Goal: Task Accomplishment & Management: Complete application form

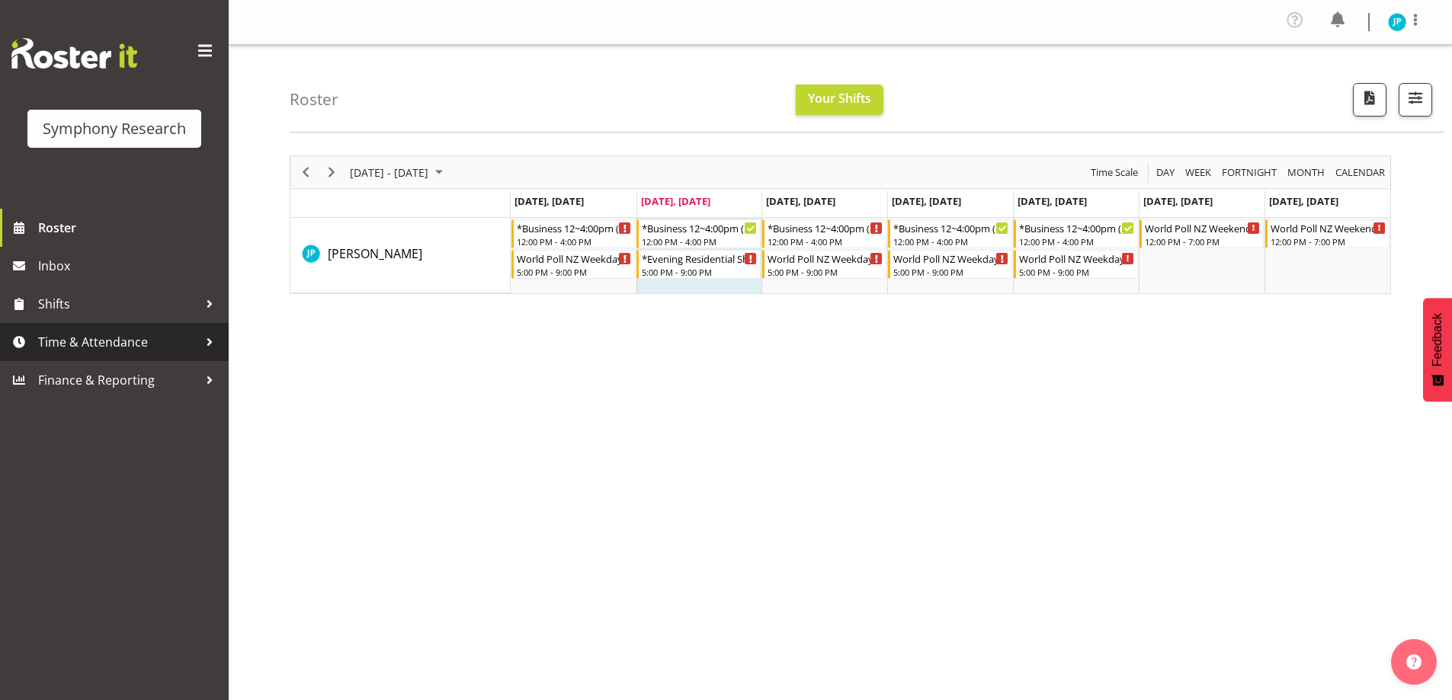
click at [142, 343] on span "Time & Attendance" at bounding box center [118, 342] width 160 height 23
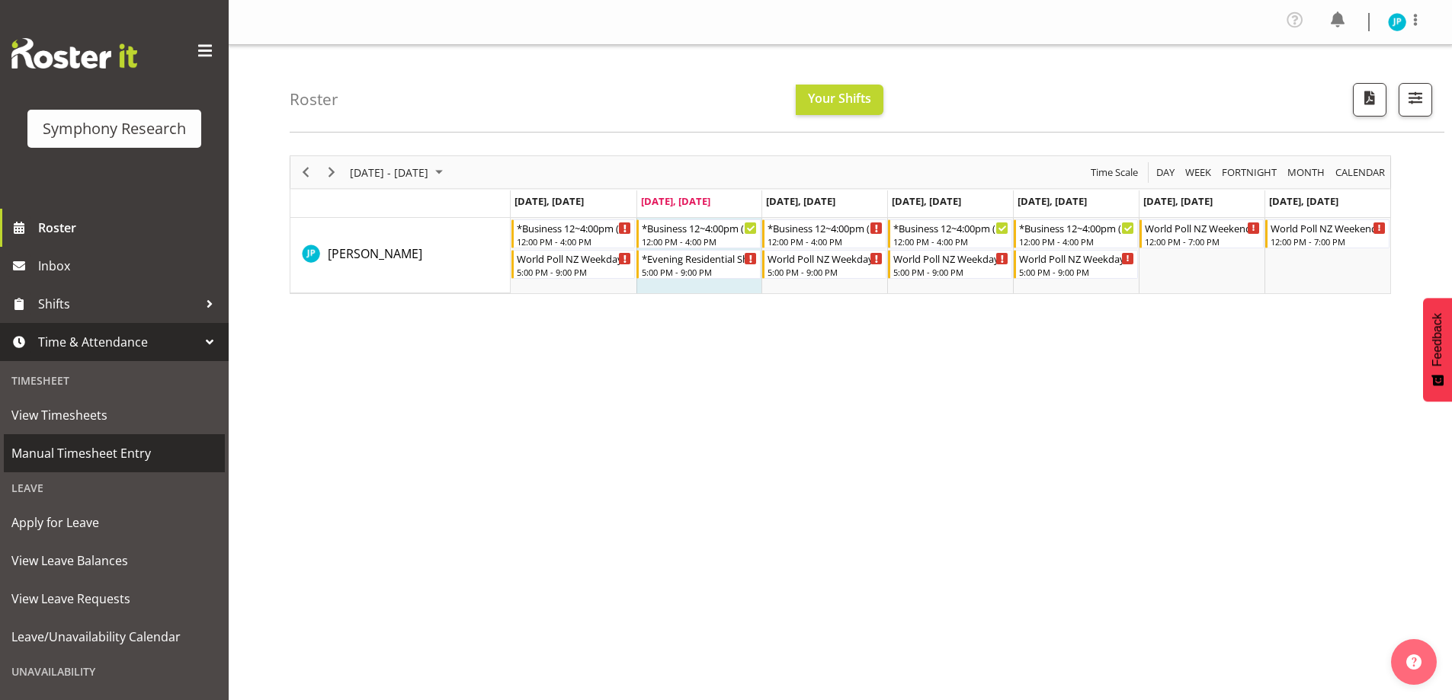
click at [117, 454] on span "Manual Timesheet Entry" at bounding box center [114, 453] width 206 height 23
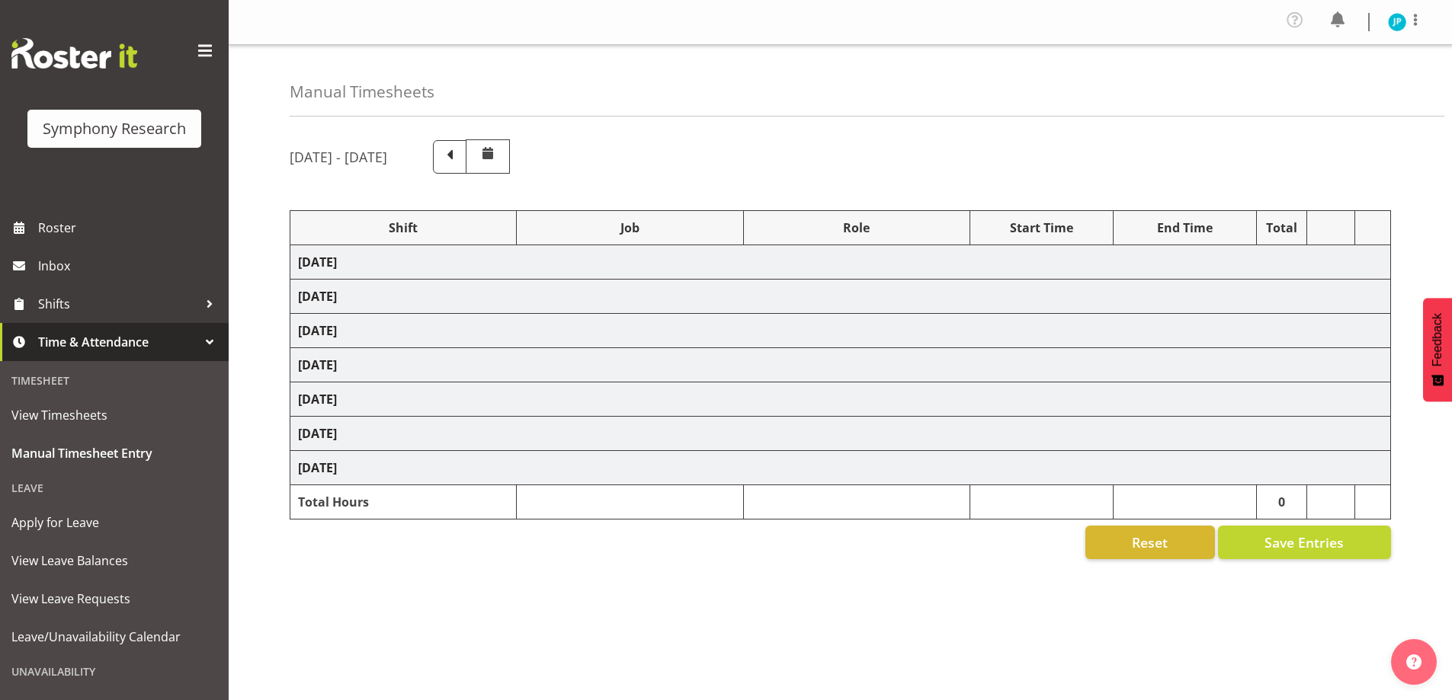
select select "81741"
select select "10587"
select select "47"
select select "48116"
select select "10587"
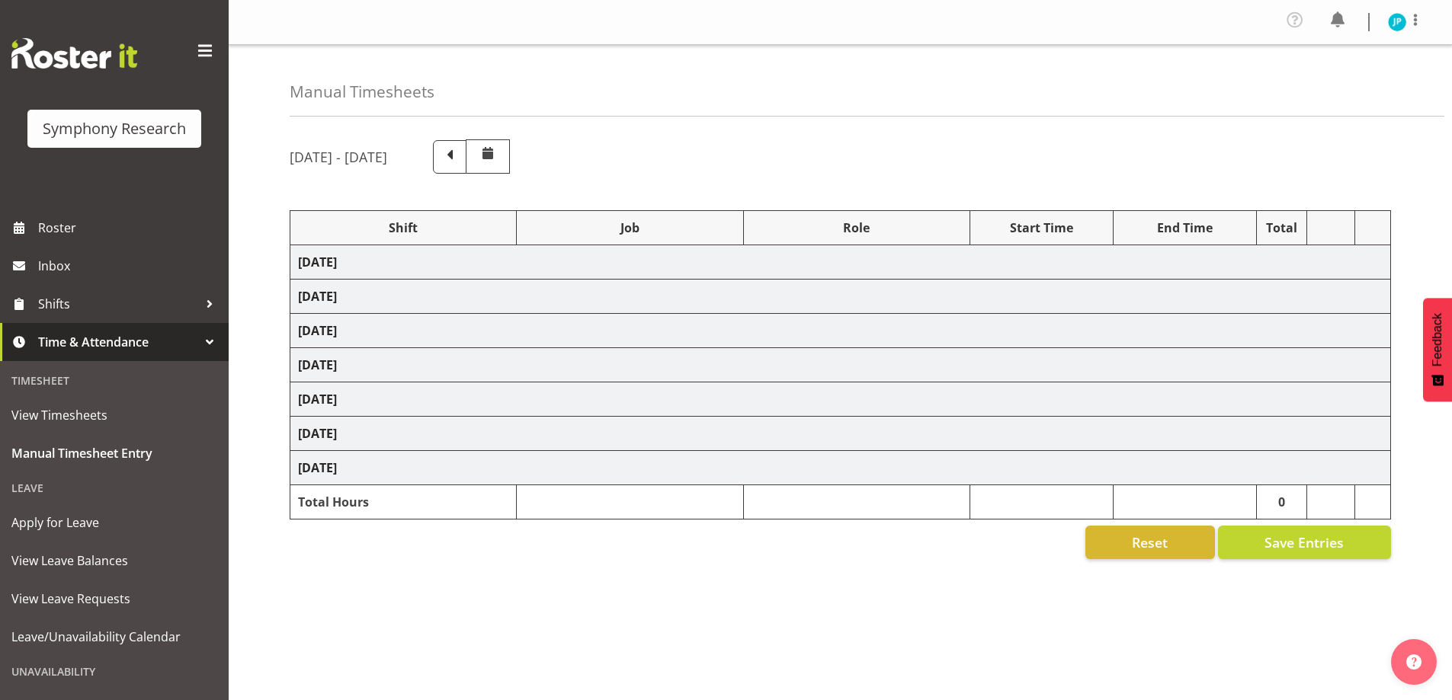
select select "47"
select select "48116"
select select "10527"
select select "47"
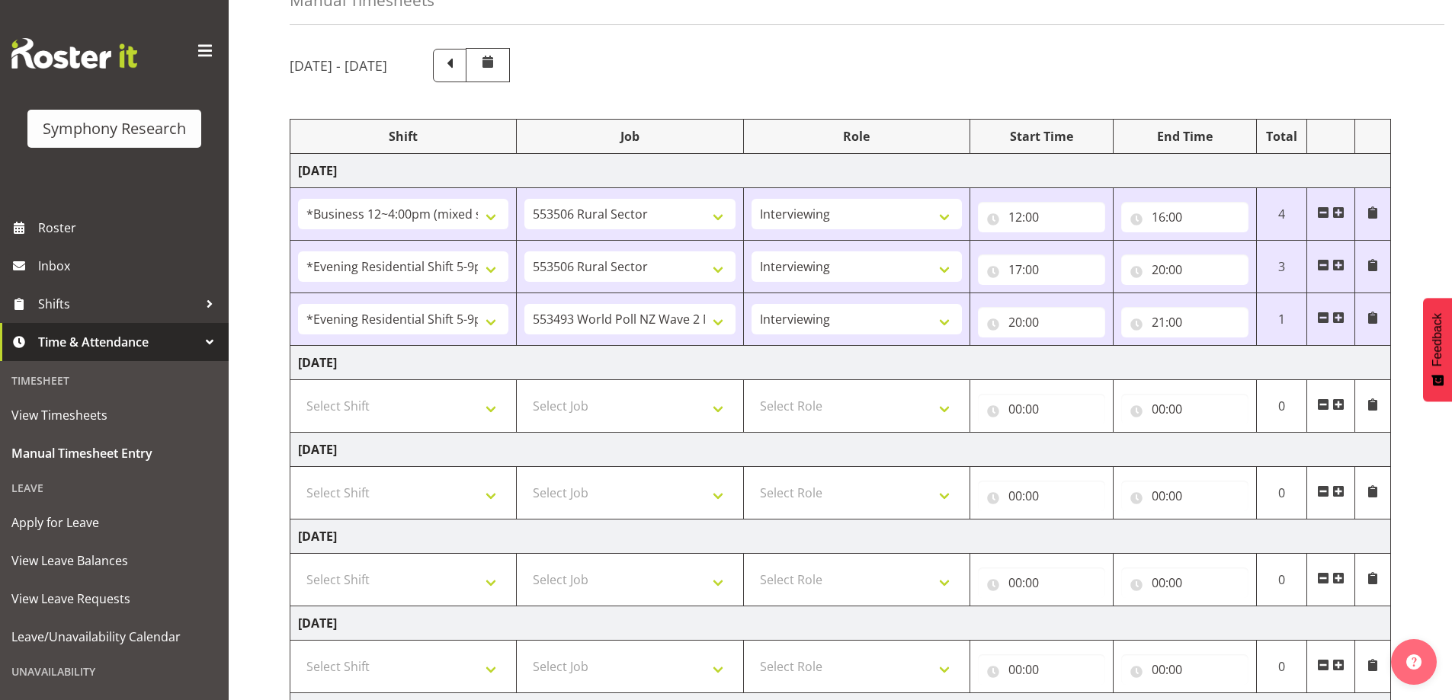
scroll to position [76, 0]
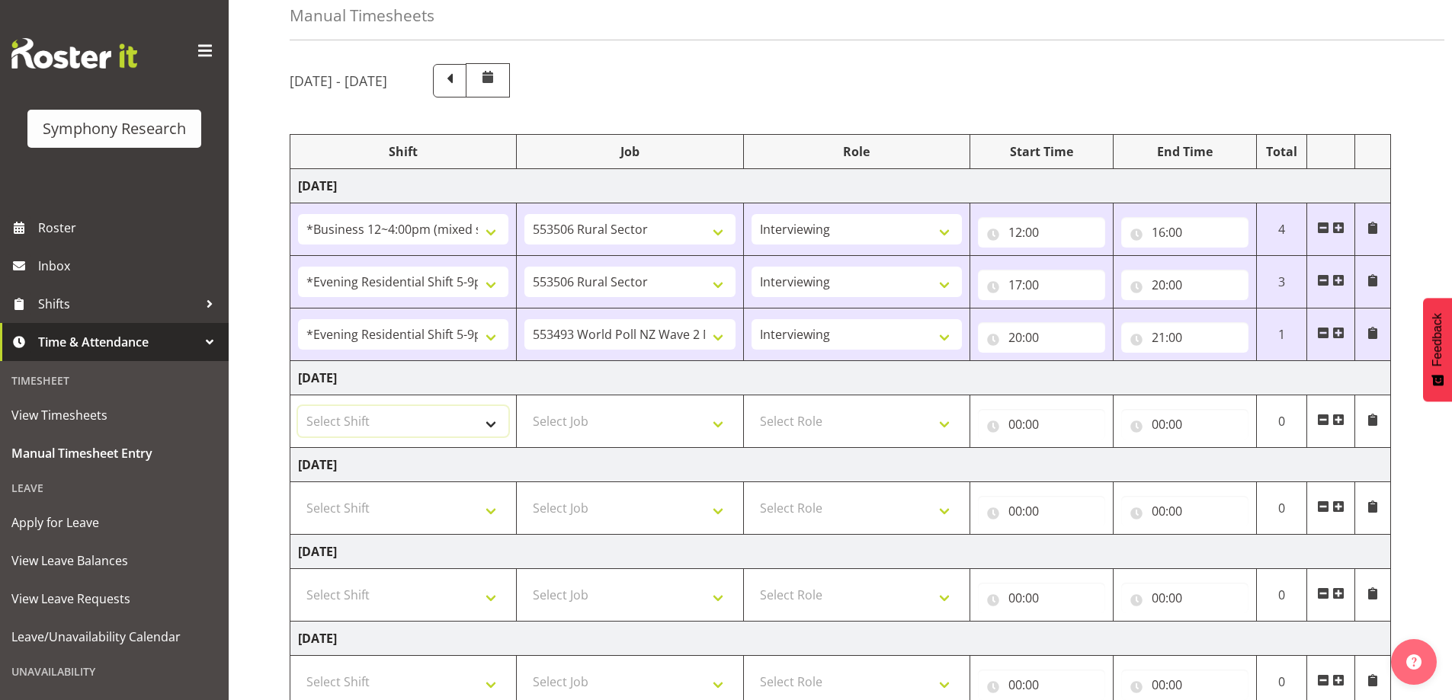
click at [505, 427] on select "Select Shift !!Weekend Residential (Roster IT Shift Label) *Business 9/10am ~ 4…" at bounding box center [403, 421] width 210 height 30
select select "81741"
click at [298, 406] on select "Select Shift !!Weekend Residential (Roster IT Shift Label) *Business 9/10am ~ 4…" at bounding box center [403, 421] width 210 height 30
click at [700, 420] on select "Select Job 550060 IF Admin 553492 World Poll Aus Wave 2 Main 2025 553493 World …" at bounding box center [629, 421] width 210 height 30
select select "10587"
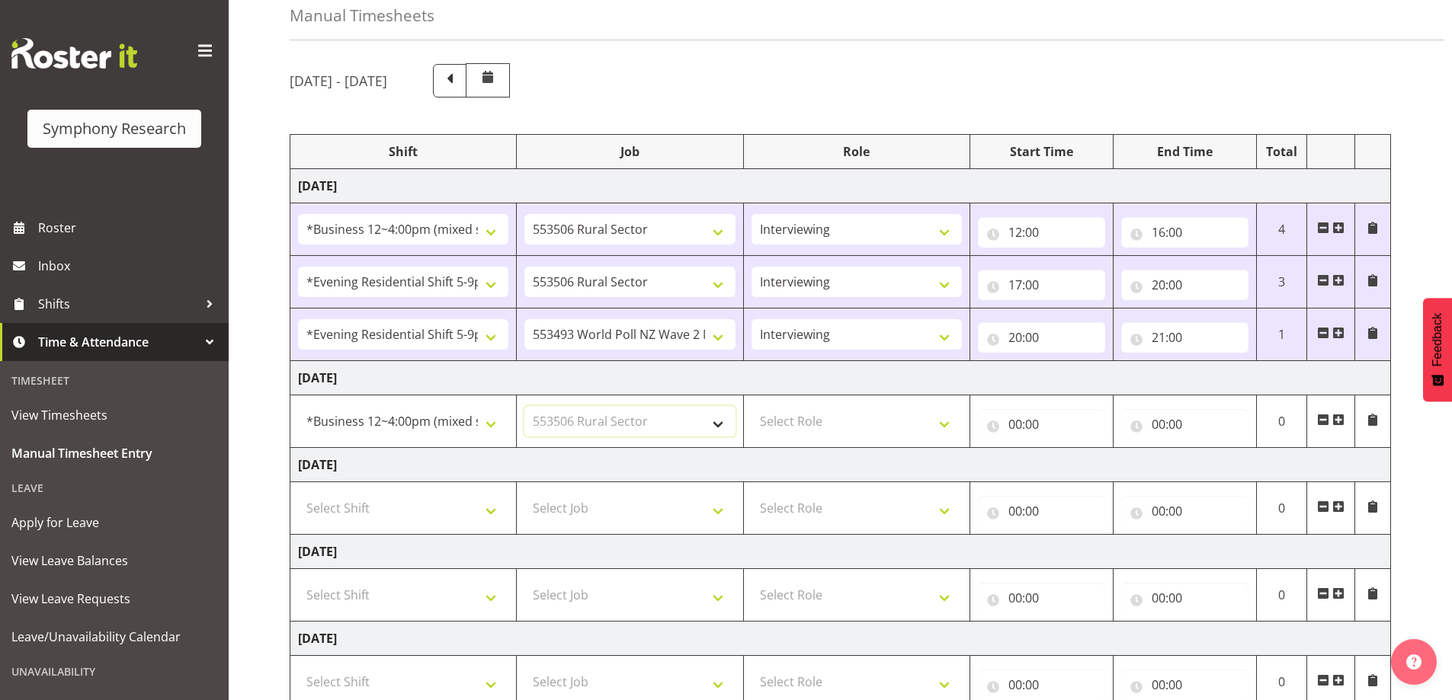
click at [524, 406] on select "Select Job 550060 IF Admin 553492 World Poll Aus Wave 2 Main 2025 553493 World …" at bounding box center [629, 421] width 210 height 30
click at [880, 428] on select "Select Role Briefing Interviewing" at bounding box center [857, 421] width 210 height 30
select select "47"
click at [752, 406] on select "Select Role Briefing Interviewing" at bounding box center [857, 421] width 210 height 30
click at [1044, 424] on input "00:00" at bounding box center [1041, 424] width 127 height 30
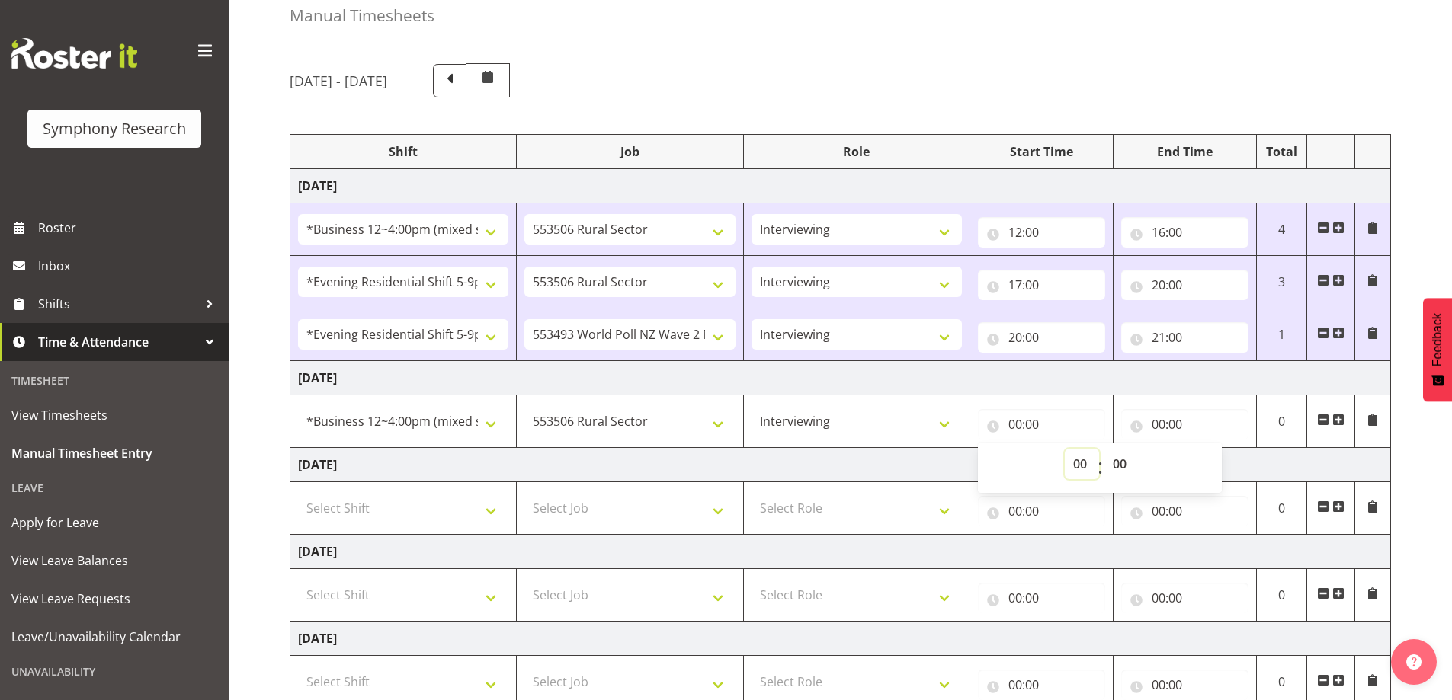
click at [1092, 469] on select "00 01 02 03 04 05 06 07 08 09 10 11 12 13 14 15 16 17 18 19 20 21 22 23" at bounding box center [1082, 464] width 34 height 30
select select "12"
click at [1065, 449] on select "00 01 02 03 04 05 06 07 08 09 10 11 12 13 14 15 16 17 18 19 20 21 22 23" at bounding box center [1082, 464] width 34 height 30
type input "12:00"
click at [1159, 423] on input "00:00" at bounding box center [1184, 424] width 127 height 30
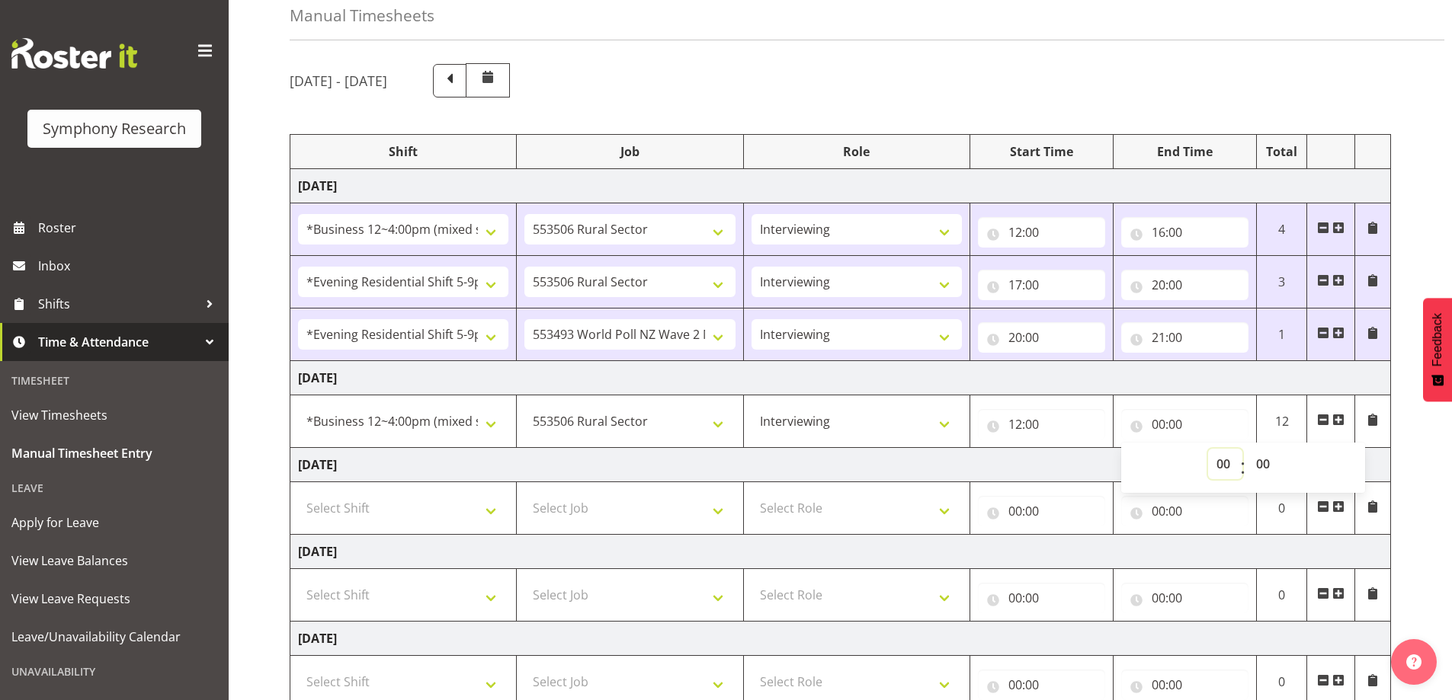
click at [1230, 466] on select "00 01 02 03 04 05 06 07 08 09 10 11 12 13 14 15 16 17 18 19 20 21 22 23" at bounding box center [1225, 464] width 34 height 30
select select "16"
click at [1208, 449] on select "00 01 02 03 04 05 06 07 08 09 10 11 12 13 14 15 16 17 18 19 20 21 22 23" at bounding box center [1225, 464] width 34 height 30
type input "16:00"
click at [1340, 420] on span at bounding box center [1338, 420] width 12 height 12
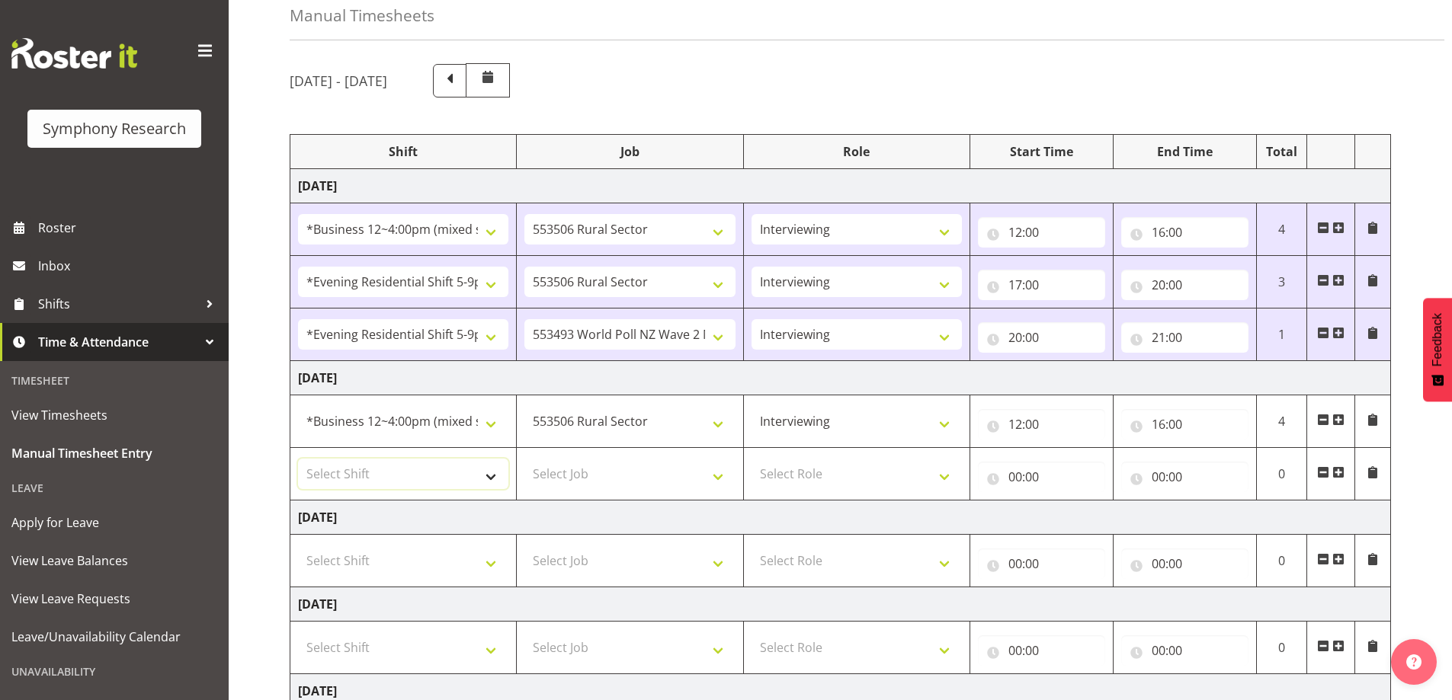
click at [482, 481] on select "Select Shift !!Weekend Residential (Roster IT Shift Label) *Business 9/10am ~ 4…" at bounding box center [403, 474] width 210 height 30
select select "48116"
click at [298, 459] on select "Select Shift !!Weekend Residential (Roster IT Shift Label) *Business 9/10am ~ 4…" at bounding box center [403, 474] width 210 height 30
click at [694, 480] on select "Select Job 550060 IF Admin 553492 World Poll Aus Wave 2 Main 2025 553493 World …" at bounding box center [629, 474] width 210 height 30
select select "10587"
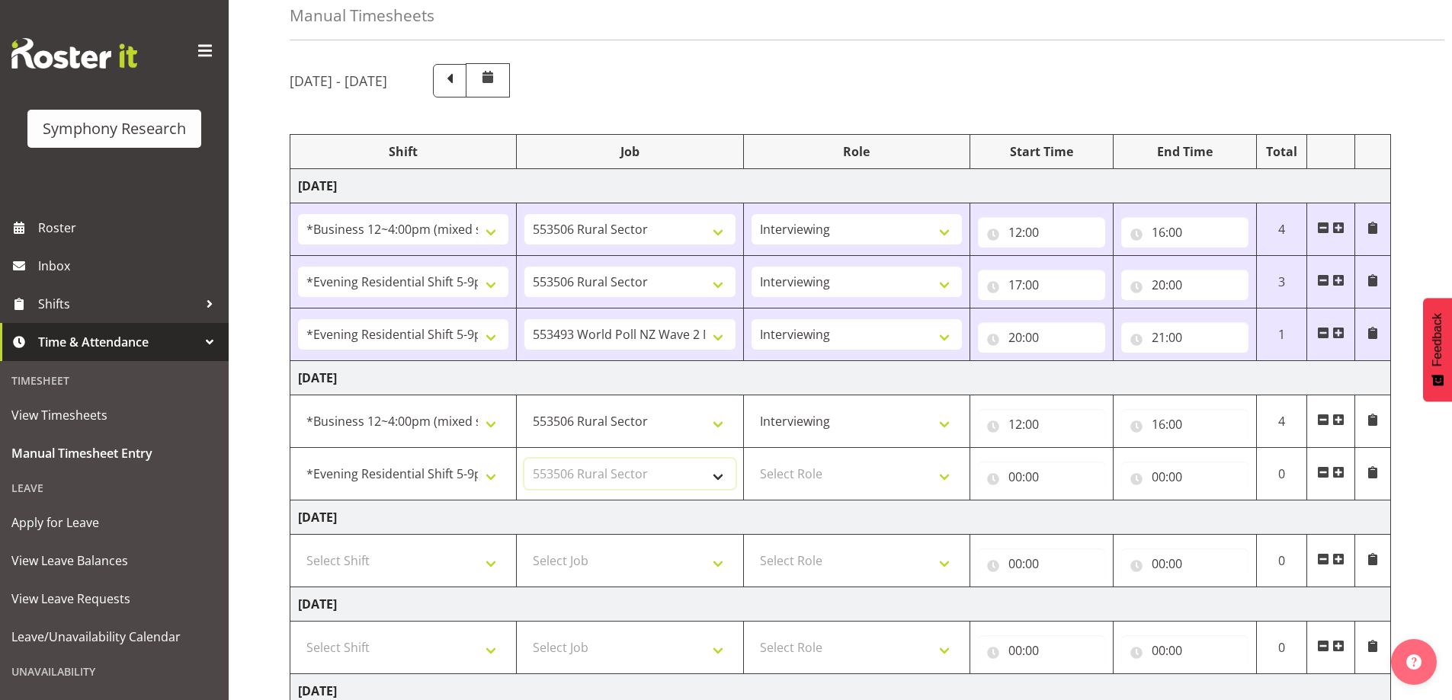
click at [524, 459] on select "Select Job 550060 IF Admin 553492 World Poll Aus Wave 2 Main 2025 553493 World …" at bounding box center [629, 474] width 210 height 30
click at [897, 486] on select "Select Role Briefing Interviewing" at bounding box center [857, 474] width 210 height 30
select select "47"
click at [752, 459] on select "Select Role Briefing Interviewing" at bounding box center [857, 474] width 210 height 30
click at [1040, 478] on input "00:00" at bounding box center [1041, 477] width 127 height 30
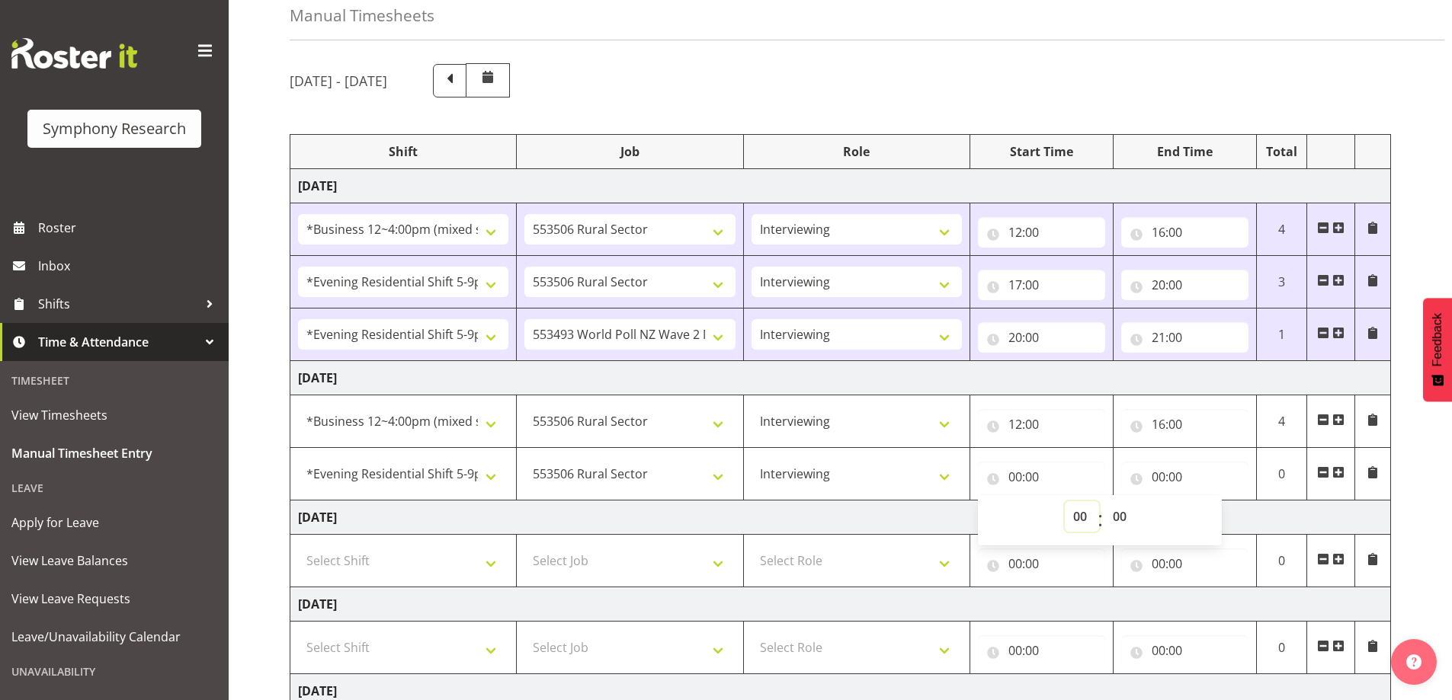
click at [1079, 518] on select "00 01 02 03 04 05 06 07 08 09 10 11 12 13 14 15 16 17 18 19 20 21 22 23" at bounding box center [1082, 517] width 34 height 30
select select "17"
click at [1065, 502] on select "00 01 02 03 04 05 06 07 08 09 10 11 12 13 14 15 16 17 18 19 20 21 22 23" at bounding box center [1082, 517] width 34 height 30
type input "17:00"
click at [1175, 471] on input "00:00" at bounding box center [1184, 477] width 127 height 30
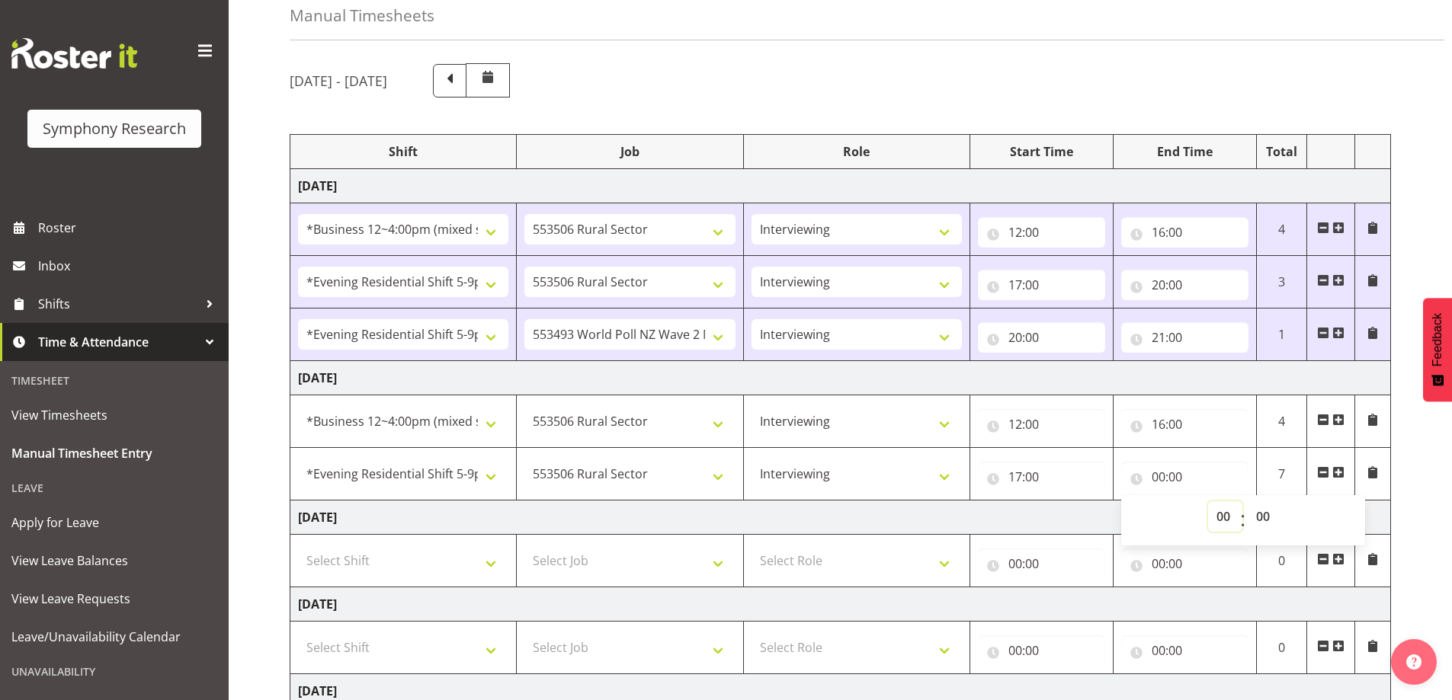
click at [1216, 511] on select "00 01 02 03 04 05 06 07 08 09 10 11 12 13 14 15 16 17 18 19 20 21 22 23" at bounding box center [1225, 517] width 34 height 30
select select "20"
click at [1208, 502] on select "00 01 02 03 04 05 06 07 08 09 10 11 12 13 14 15 16 17 18 19 20 21 22 23" at bounding box center [1225, 517] width 34 height 30
type input "20:00"
click at [915, 510] on td "[DATE]" at bounding box center [840, 518] width 1101 height 34
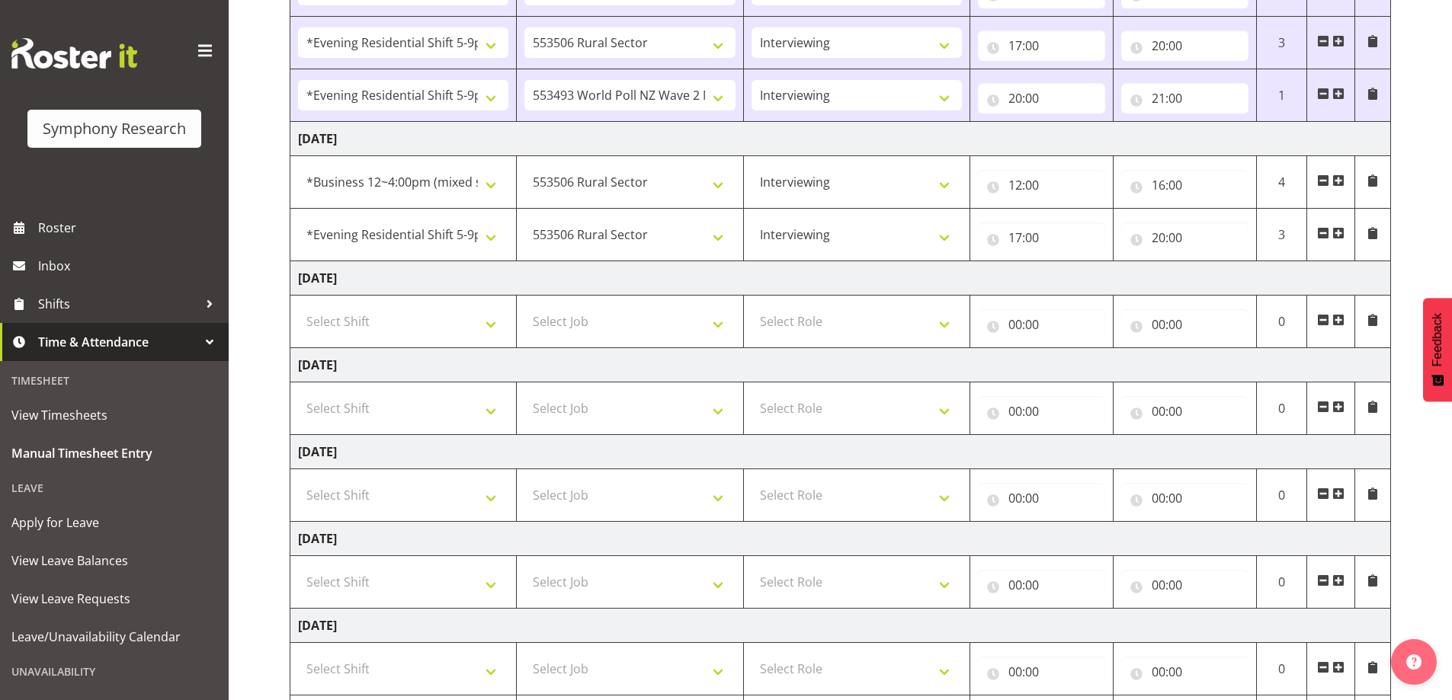
scroll to position [408, 0]
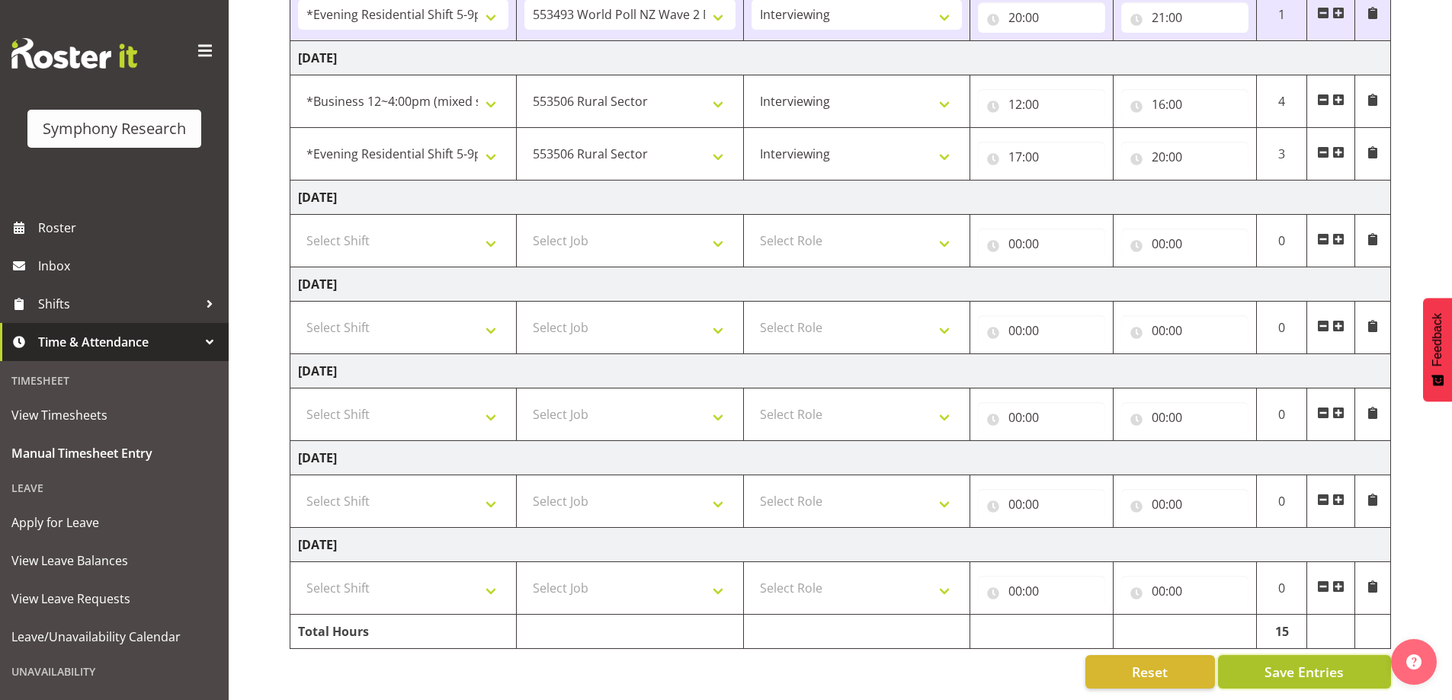
click at [1300, 662] on span "Save Entries" at bounding box center [1304, 672] width 79 height 20
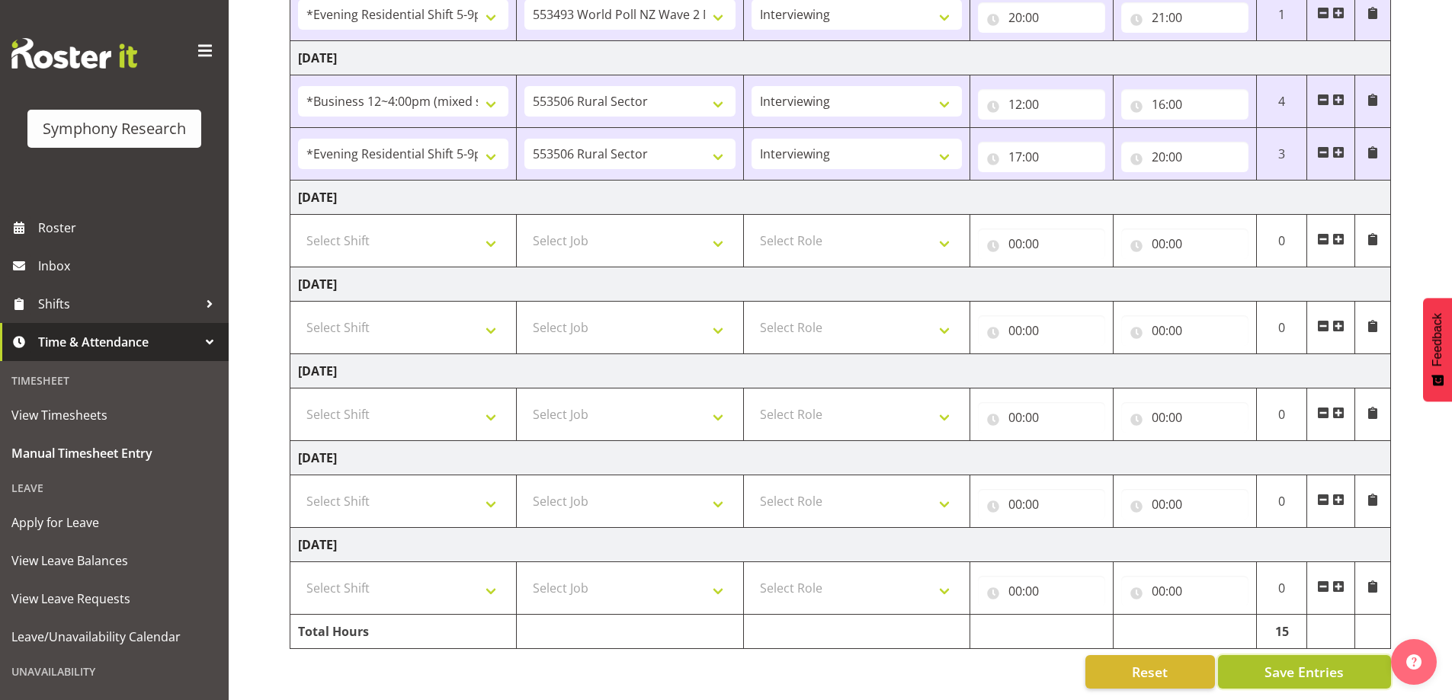
click at [1268, 656] on button "Save Entries" at bounding box center [1304, 673] width 173 height 34
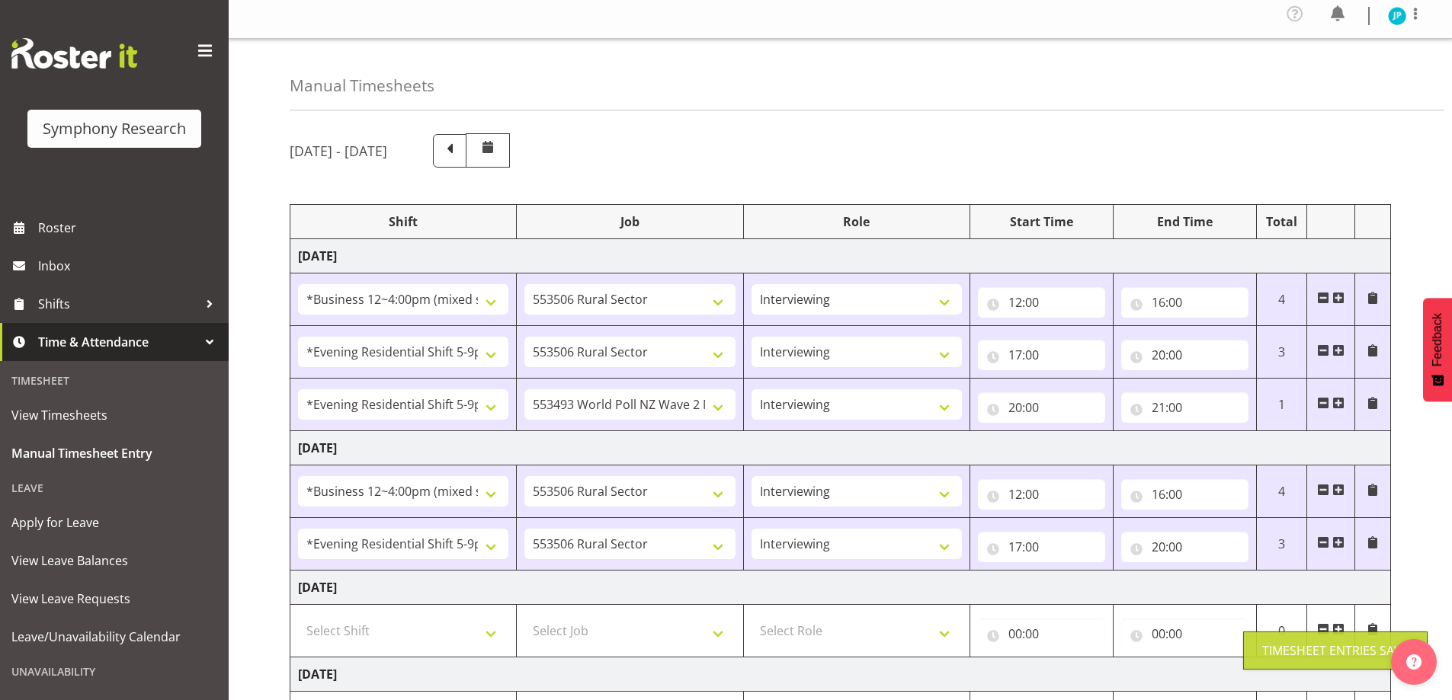
scroll to position [0, 0]
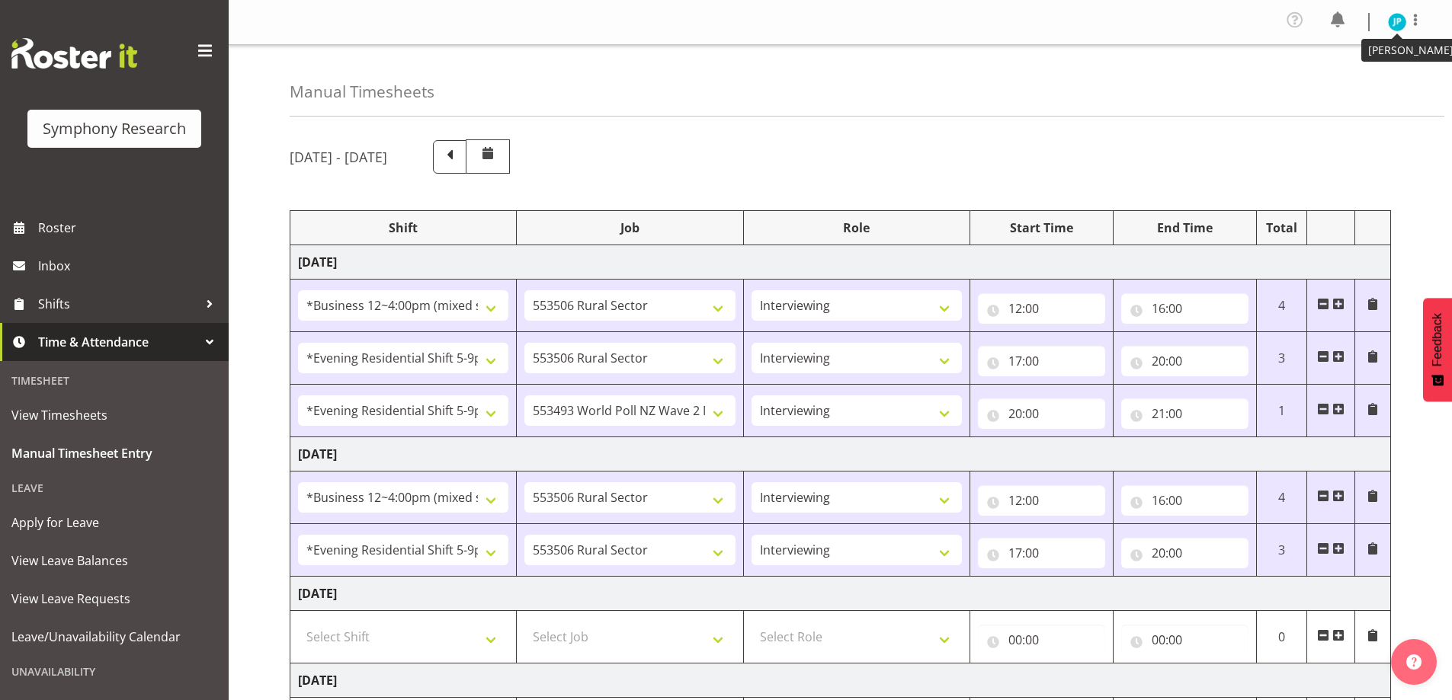
click at [1394, 14] on img at bounding box center [1397, 22] width 18 height 18
click at [1357, 82] on link "Log Out" at bounding box center [1351, 83] width 146 height 27
